Goal: Check status: Check status

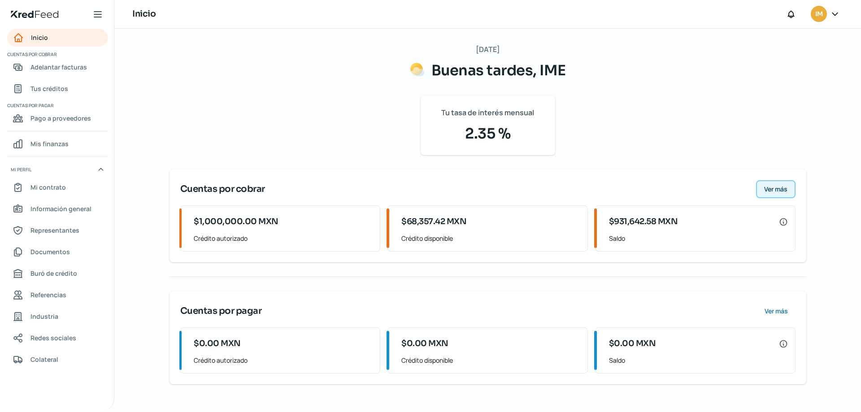
click at [790, 190] on button "Ver más" at bounding box center [775, 189] width 39 height 18
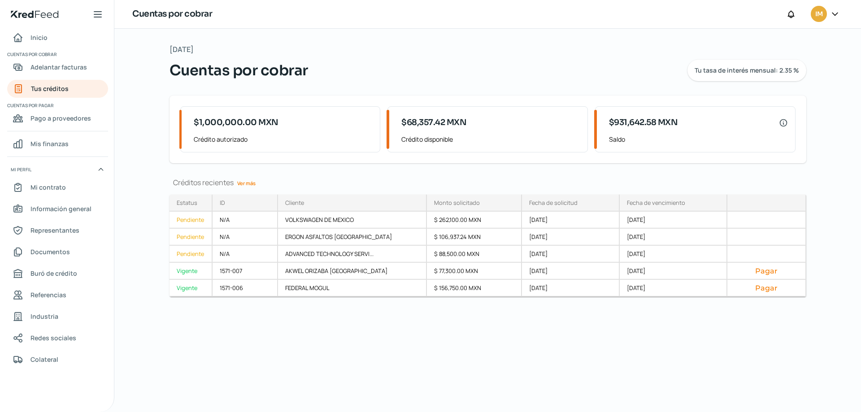
click at [247, 180] on link "Ver más" at bounding box center [247, 183] width 26 height 14
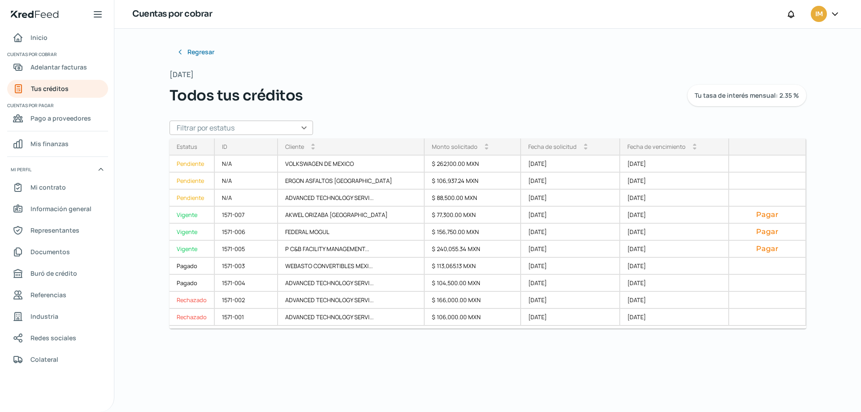
click at [308, 130] on input "text" at bounding box center [240, 128] width 143 height 14
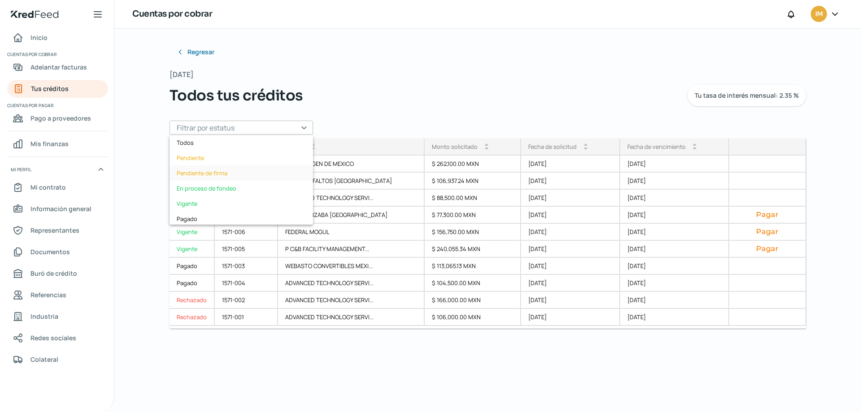
click at [235, 174] on div "Pendiente de firma" at bounding box center [240, 172] width 143 height 15
type input "Pendiente de firma"
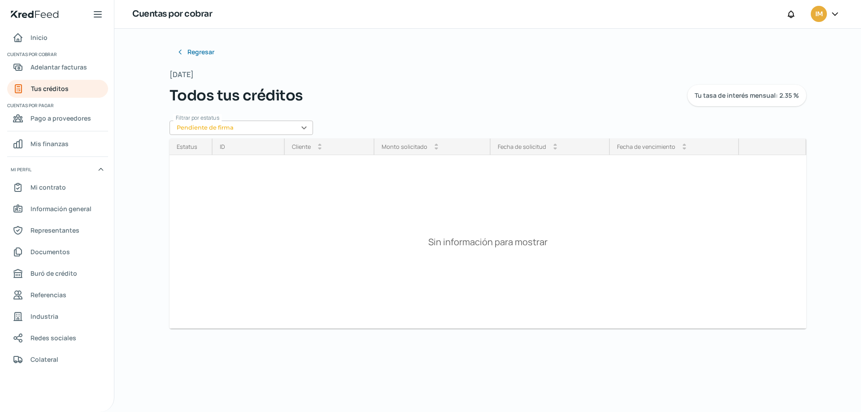
click at [192, 40] on div "Regresar Lunes, 29 de septiembre 2025 Todos tus créditos Tu tasa de interés men…" at bounding box center [488, 220] width 673 height 383
click at [198, 49] on span "Regresar" at bounding box center [201, 52] width 27 height 6
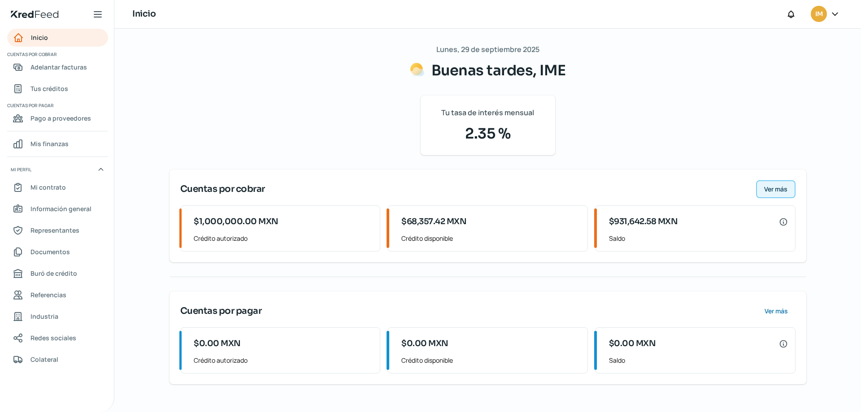
click at [777, 190] on span "Ver más" at bounding box center [775, 189] width 23 height 6
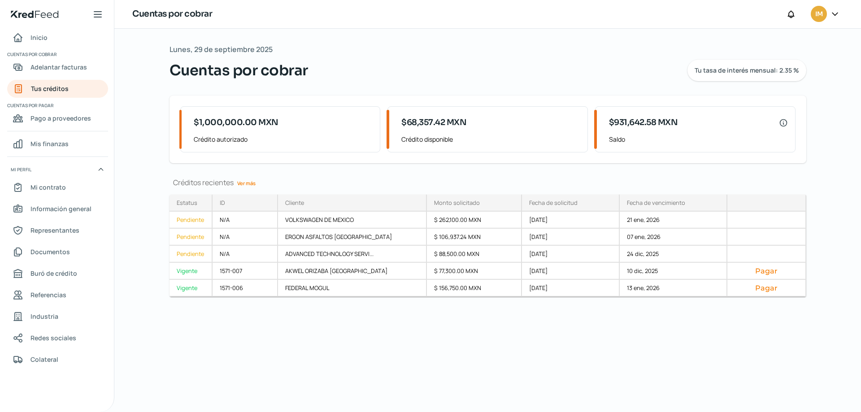
click at [246, 183] on link "Ver más" at bounding box center [247, 183] width 26 height 14
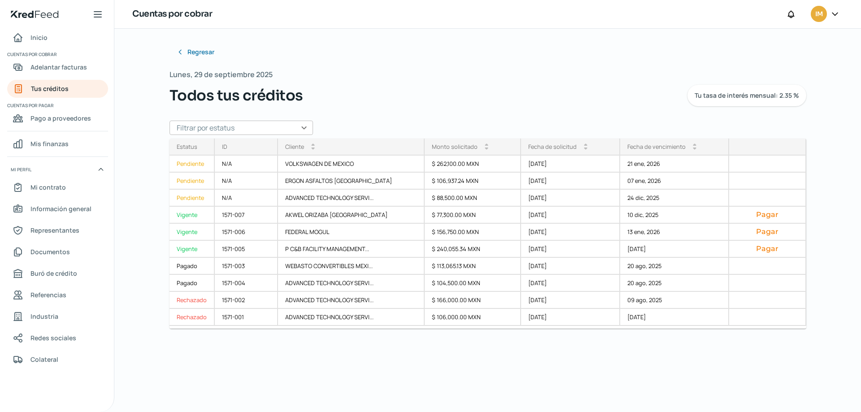
click at [301, 128] on input "text" at bounding box center [240, 128] width 143 height 14
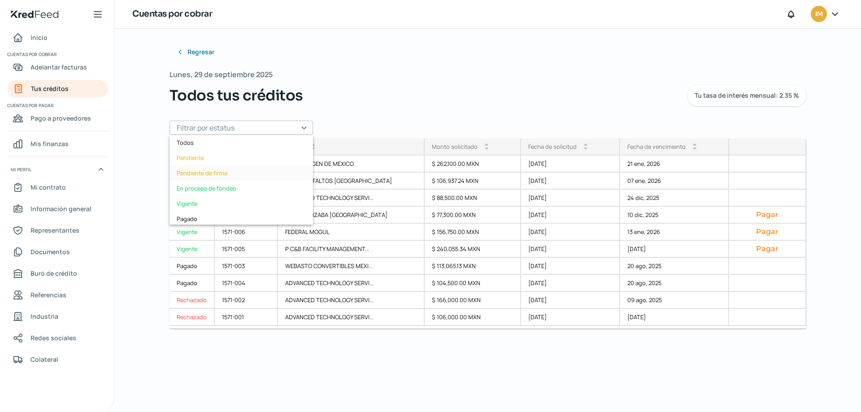
click at [232, 177] on div "Pendiente de firma" at bounding box center [240, 172] width 143 height 15
type input "Pendiente de firma"
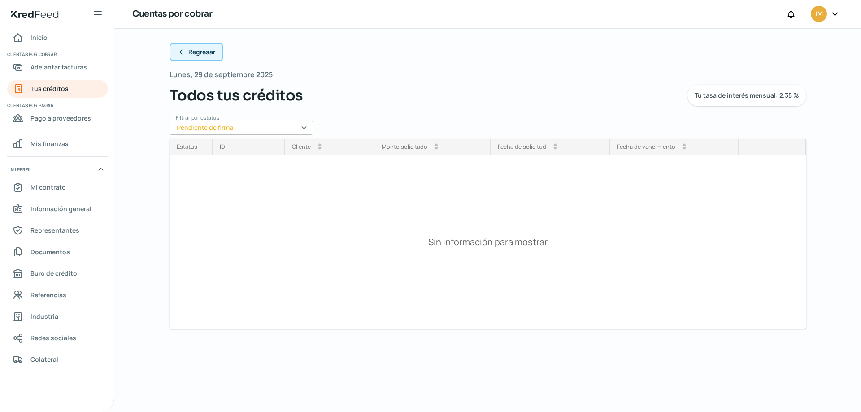
click at [190, 52] on span "Regresar" at bounding box center [201, 52] width 27 height 6
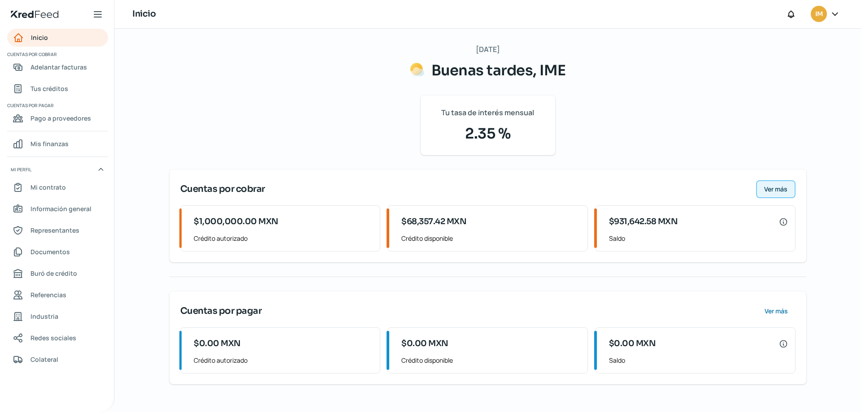
click at [778, 189] on span "Ver más" at bounding box center [775, 189] width 23 height 6
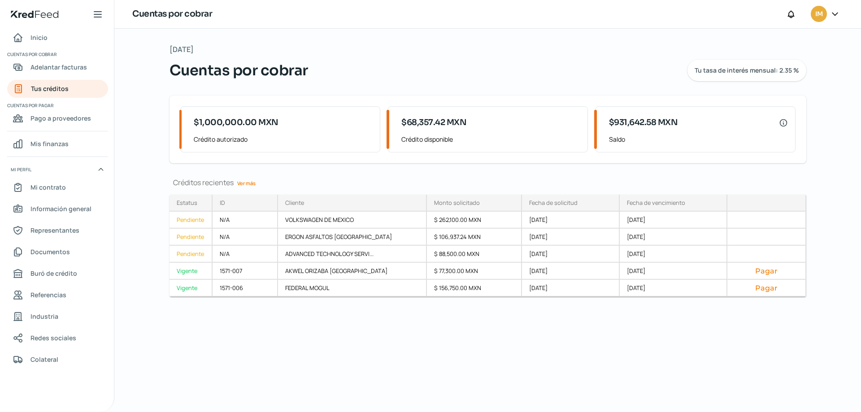
click at [245, 180] on link "Ver más" at bounding box center [247, 183] width 26 height 14
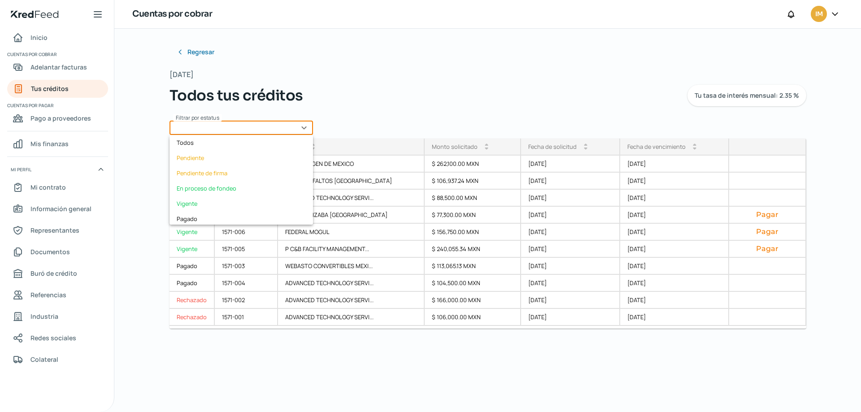
click at [307, 124] on input "text" at bounding box center [240, 128] width 143 height 14
click at [226, 176] on div "Pendiente de firma" at bounding box center [240, 172] width 143 height 15
type input "Pendiente de firma"
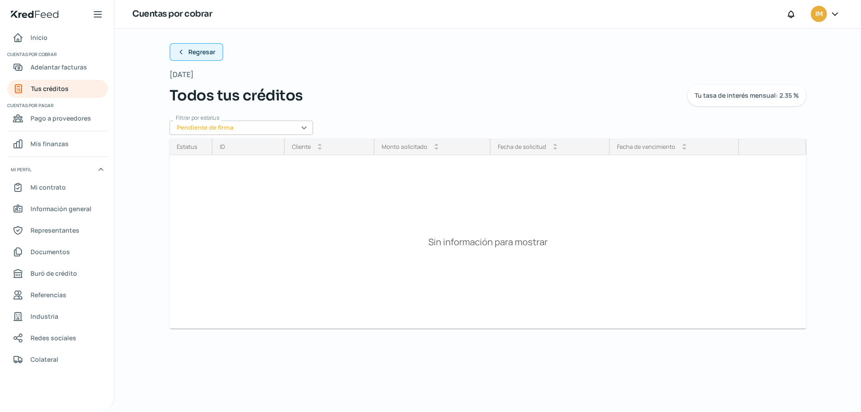
click at [197, 49] on span "Regresar" at bounding box center [201, 52] width 27 height 6
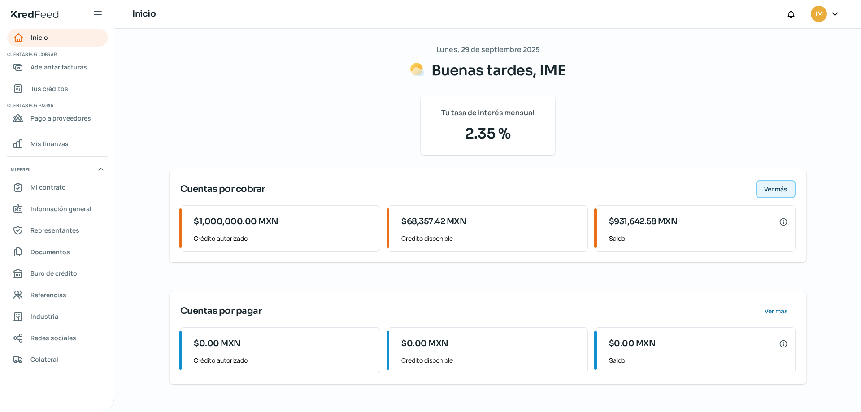
click at [777, 192] on span "Ver más" at bounding box center [775, 189] width 23 height 6
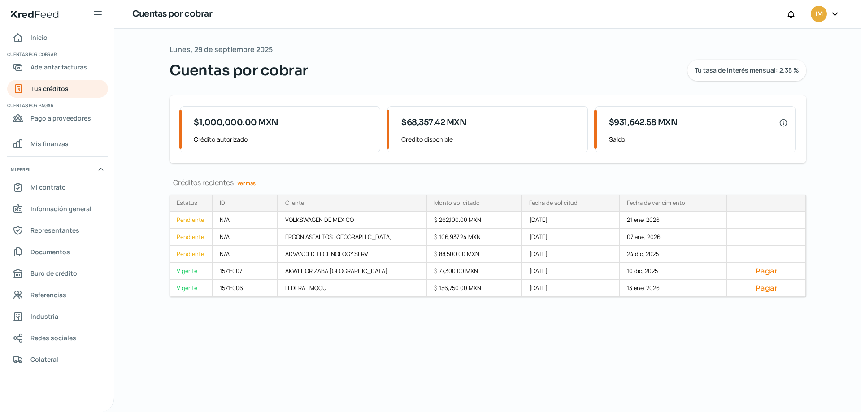
click at [249, 182] on link "Ver más" at bounding box center [247, 183] width 26 height 14
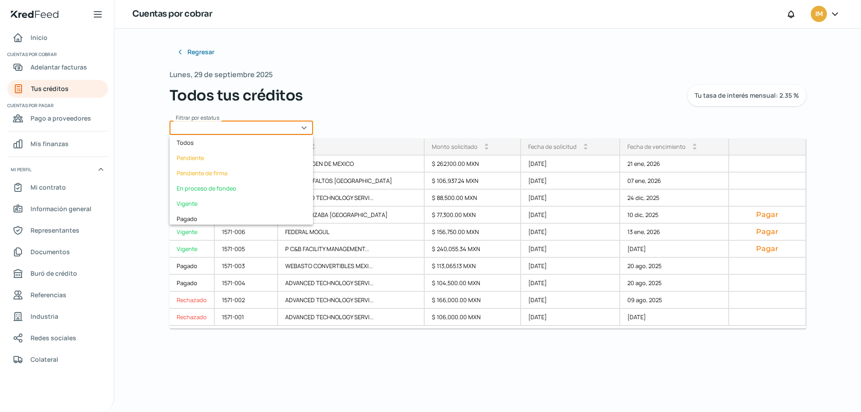
click at [302, 127] on input "text" at bounding box center [240, 128] width 143 height 14
click at [238, 172] on div "Pendiente de firma" at bounding box center [240, 172] width 143 height 15
type input "Pendiente de firma"
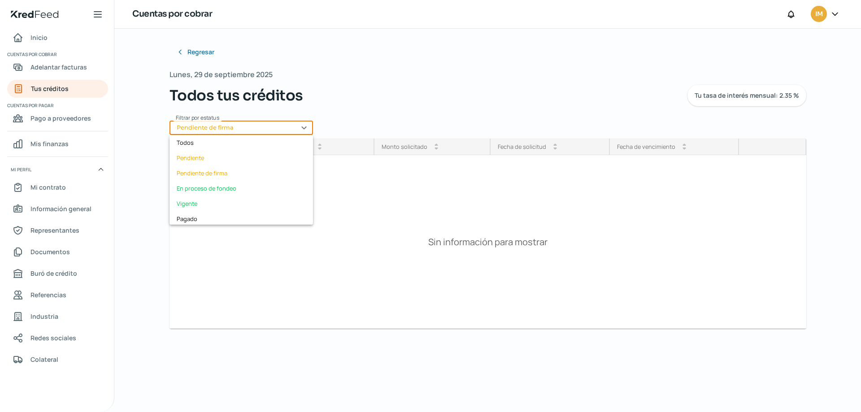
click at [308, 127] on input "Pendiente de firma" at bounding box center [240, 128] width 143 height 14
click at [203, 143] on div "Todos" at bounding box center [240, 142] width 143 height 15
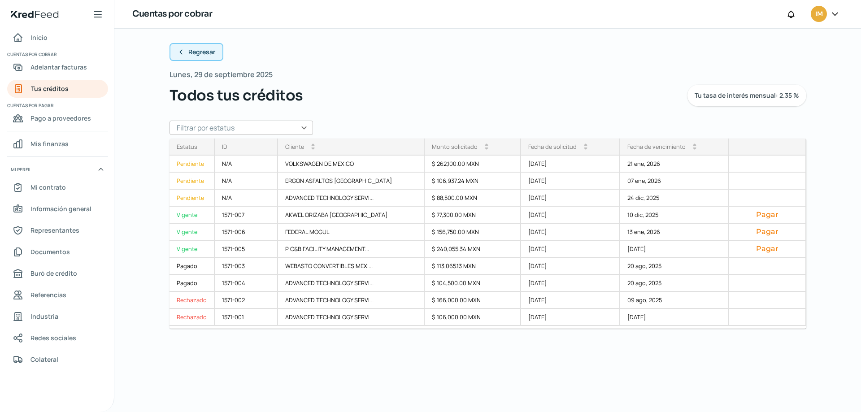
click at [195, 52] on span "Regresar" at bounding box center [201, 52] width 27 height 6
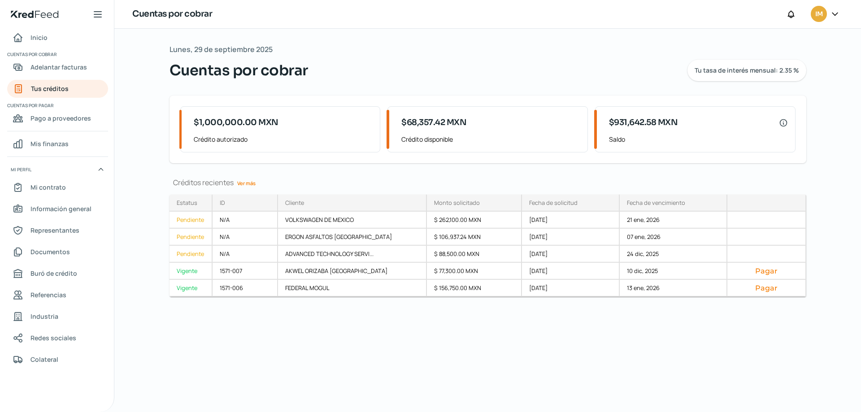
click at [249, 183] on link "Ver más" at bounding box center [247, 183] width 26 height 14
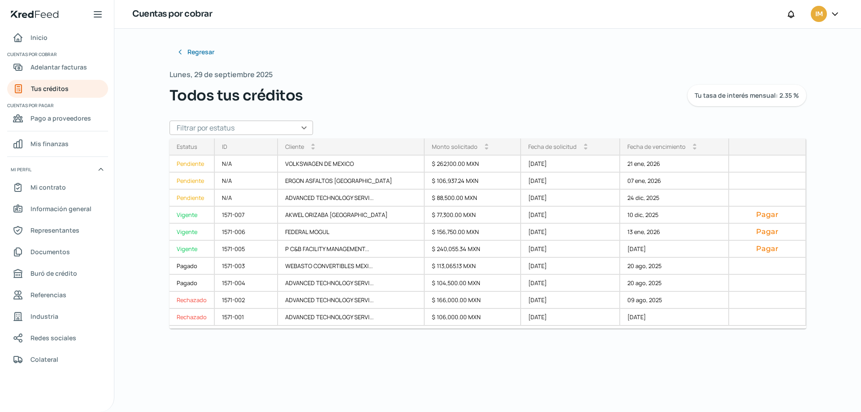
click at [304, 129] on input "text" at bounding box center [240, 128] width 143 height 14
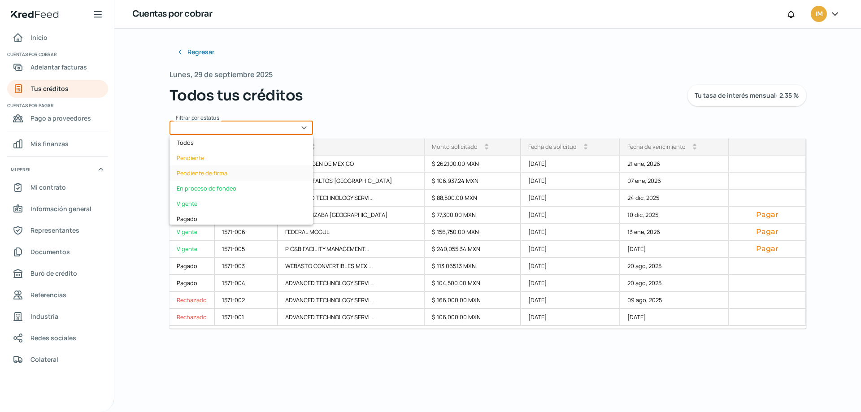
click at [222, 171] on div "Pendiente de firma" at bounding box center [240, 172] width 143 height 15
type input "Pendiente de firma"
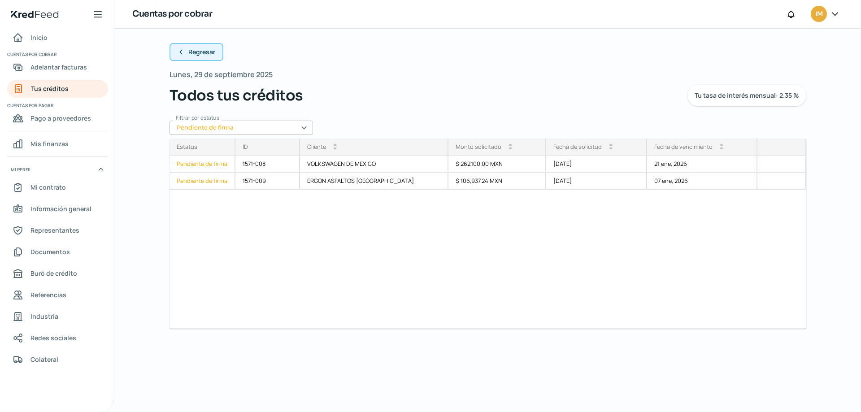
click at [189, 54] on span "Regresar" at bounding box center [201, 52] width 27 height 6
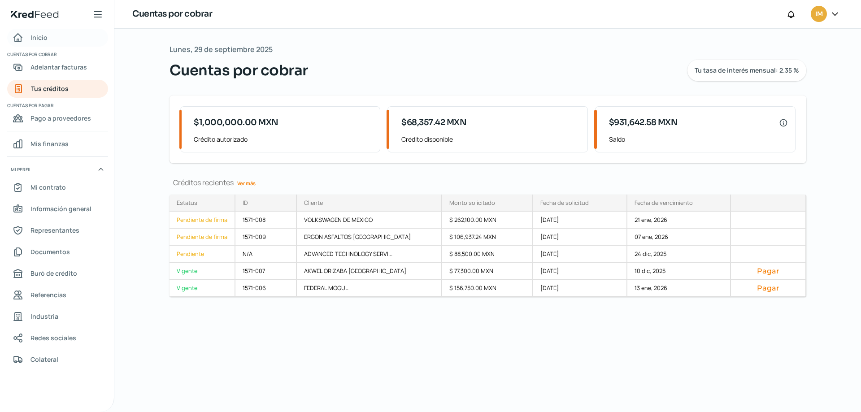
click at [41, 42] on span "Inicio" at bounding box center [38, 37] width 17 height 11
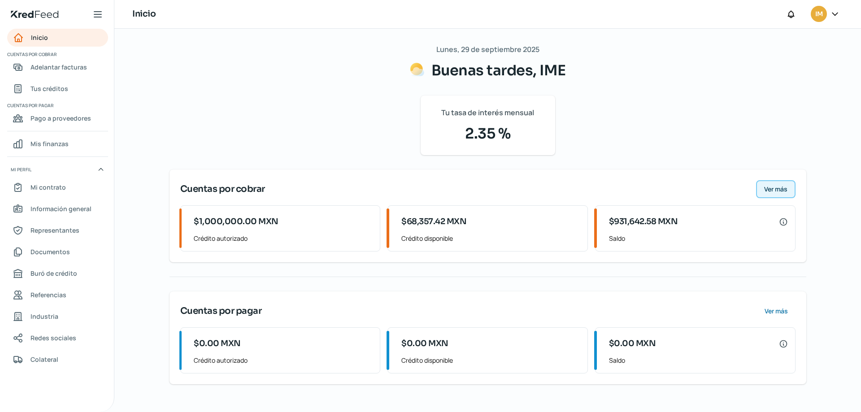
click at [768, 186] on span "Ver más" at bounding box center [775, 189] width 23 height 6
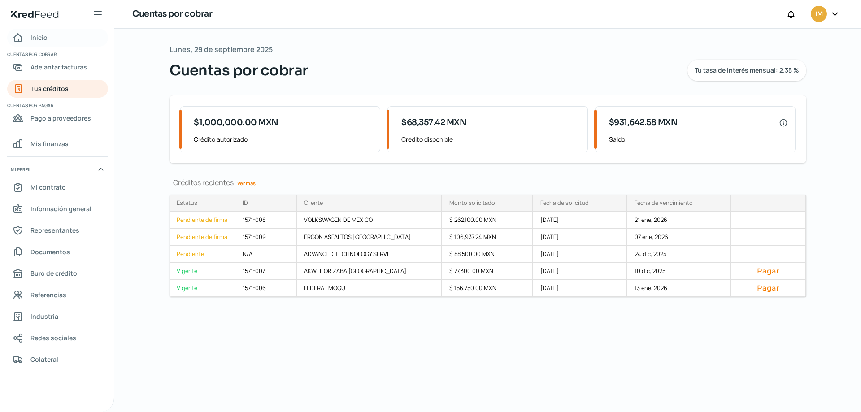
click at [47, 35] on link "Inicio" at bounding box center [57, 38] width 101 height 18
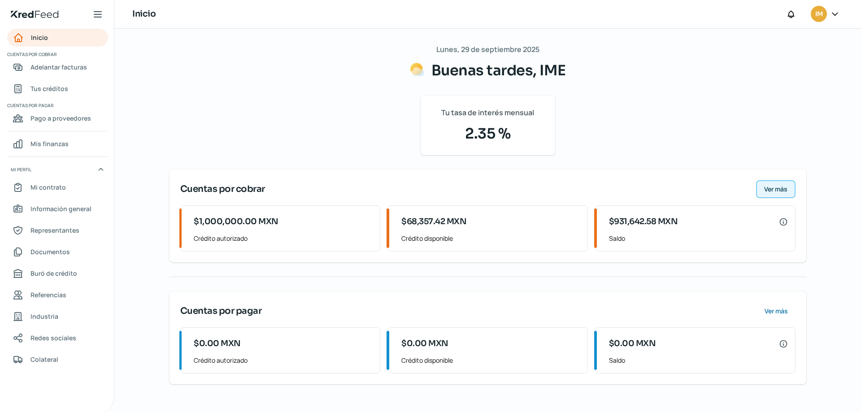
click at [783, 187] on span "Ver más" at bounding box center [775, 189] width 23 height 6
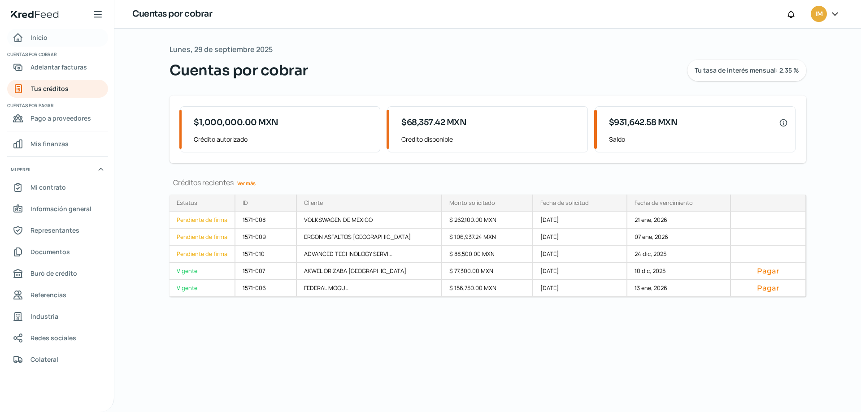
click at [27, 34] on div "Inicio" at bounding box center [30, 37] width 35 height 11
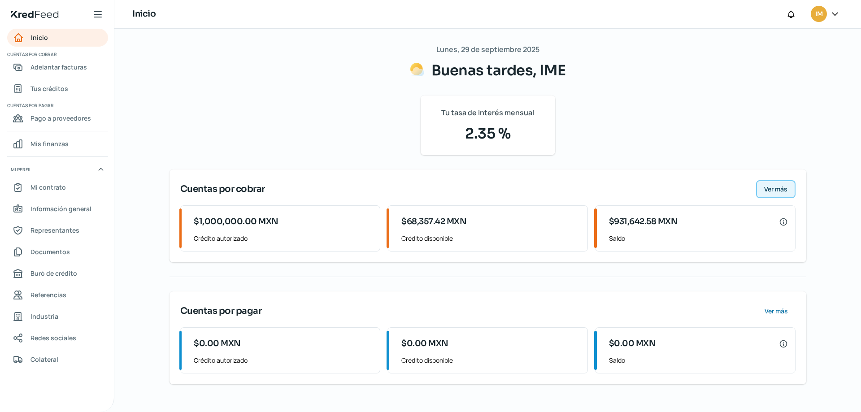
click at [781, 191] on span "Ver más" at bounding box center [775, 189] width 23 height 6
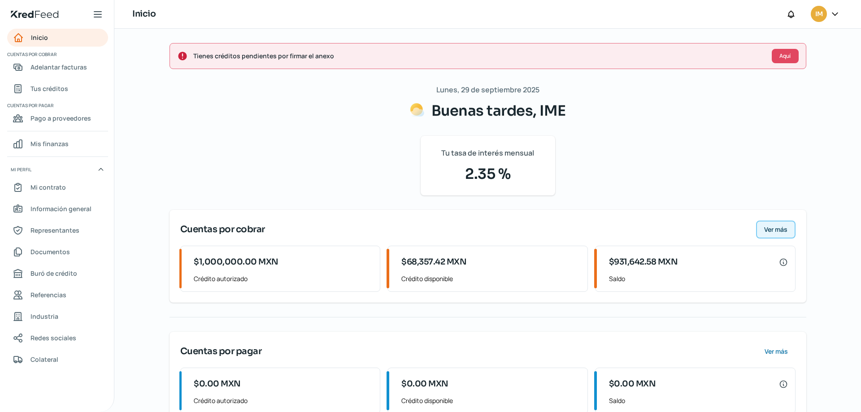
click at [777, 230] on span "Ver más" at bounding box center [775, 229] width 23 height 6
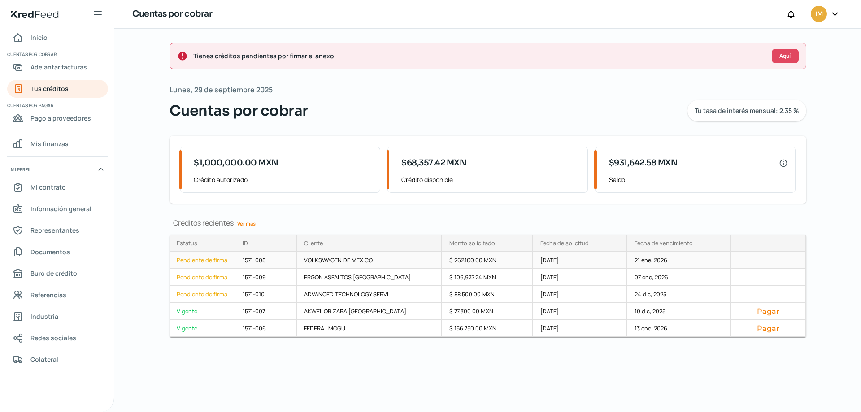
click at [212, 257] on div "Pendiente de firma" at bounding box center [202, 260] width 66 height 17
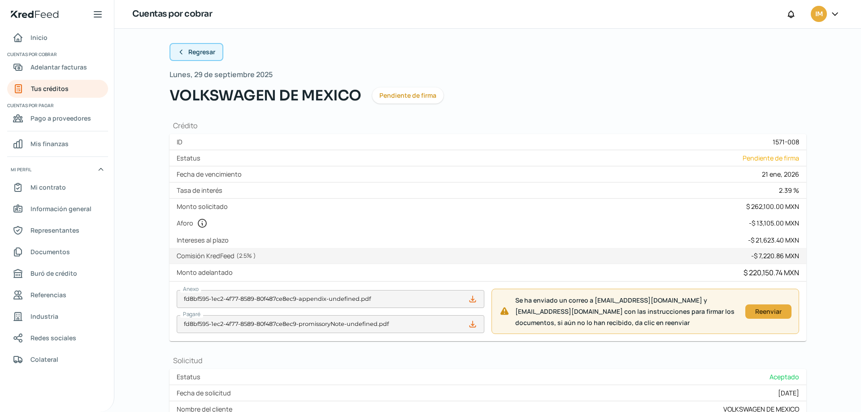
click at [206, 52] on span "Regresar" at bounding box center [201, 52] width 27 height 6
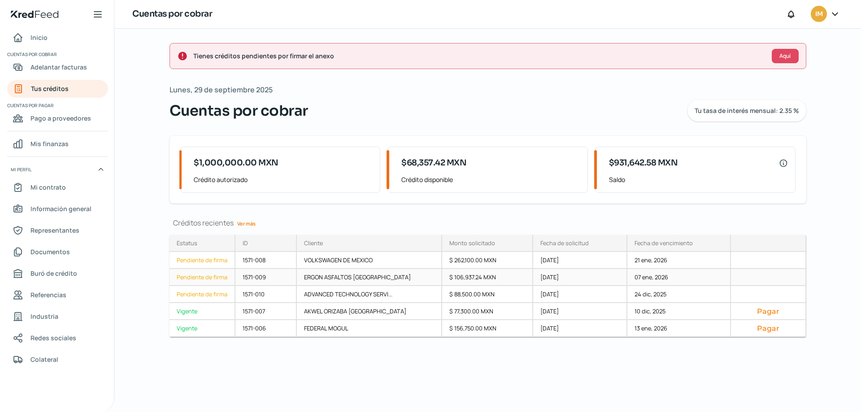
click at [276, 276] on div "1571-009" at bounding box center [266, 277] width 62 height 17
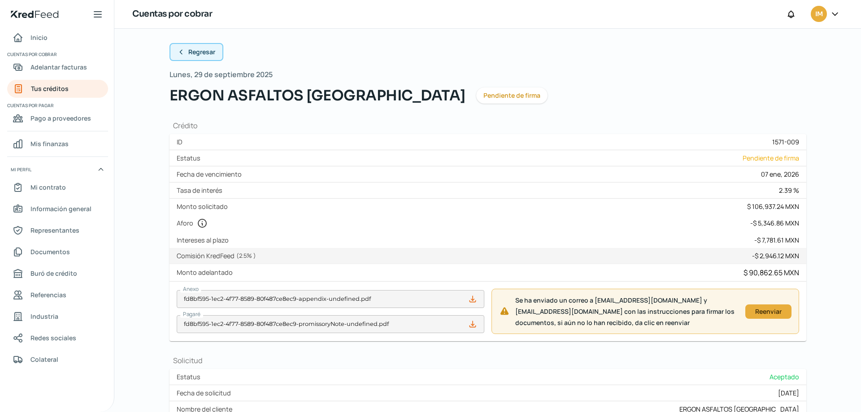
click at [201, 52] on span "Regresar" at bounding box center [201, 52] width 27 height 6
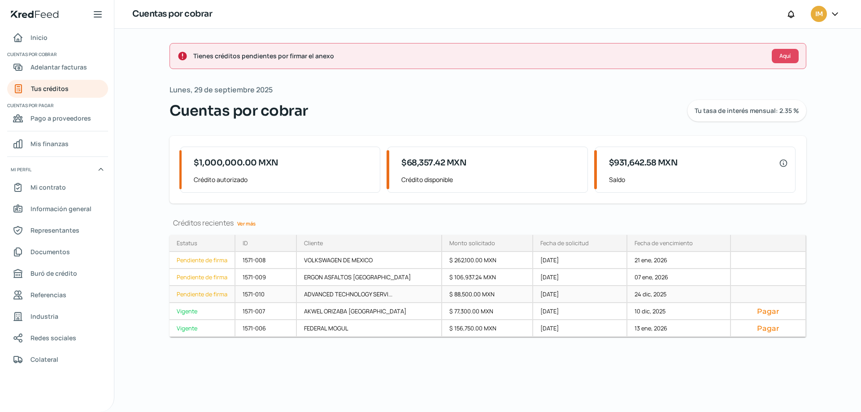
click at [217, 295] on div "Pendiente de firma" at bounding box center [202, 294] width 66 height 17
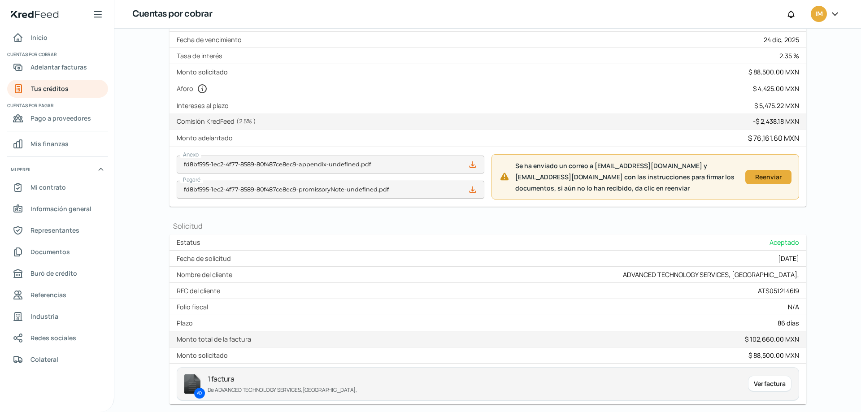
scroll to position [177, 0]
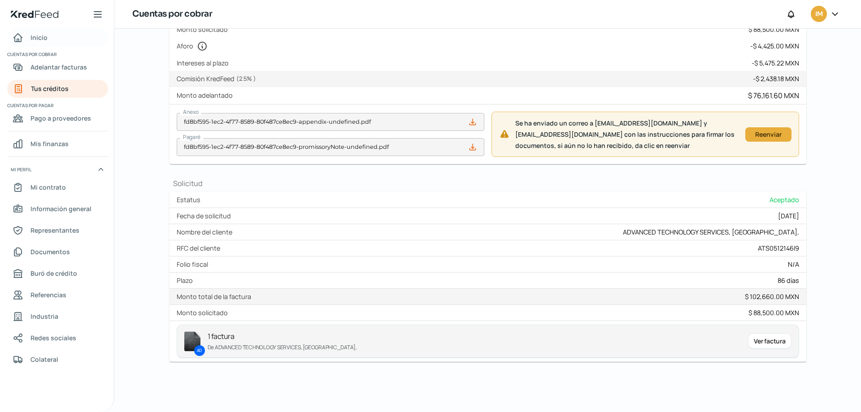
click at [36, 35] on span "Inicio" at bounding box center [38, 37] width 17 height 11
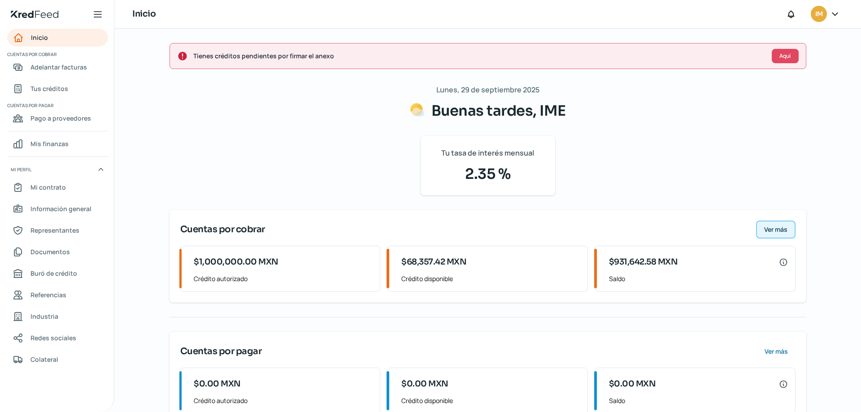
click at [772, 226] on span "Ver más" at bounding box center [775, 229] width 23 height 6
